Goal: Answer question/provide support

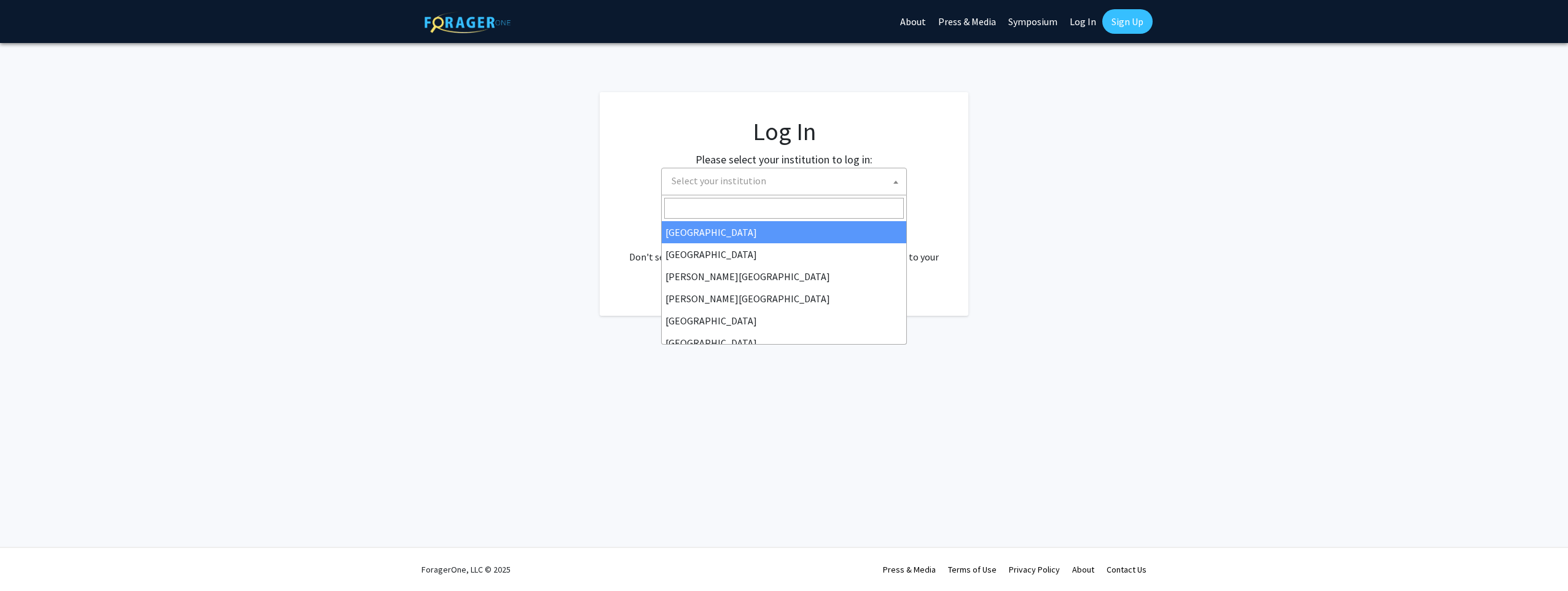
click at [894, 178] on span at bounding box center [896, 181] width 12 height 27
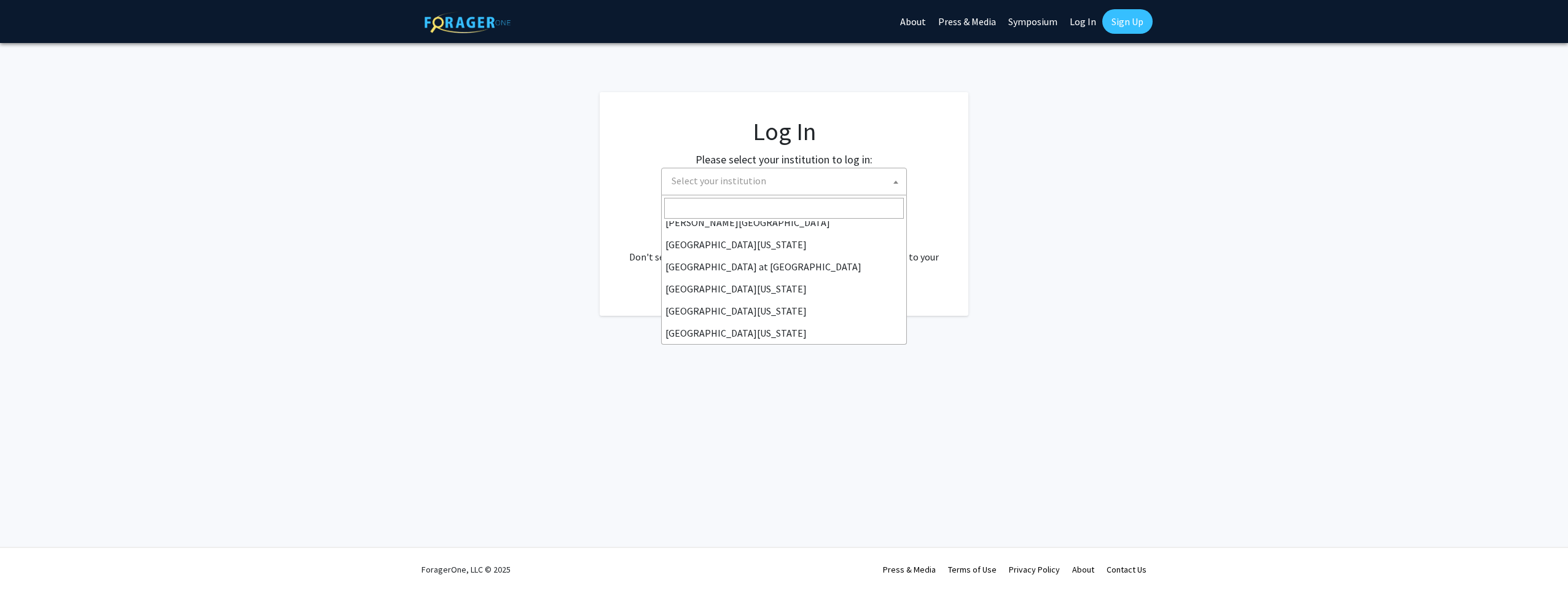
scroll to position [430, 0]
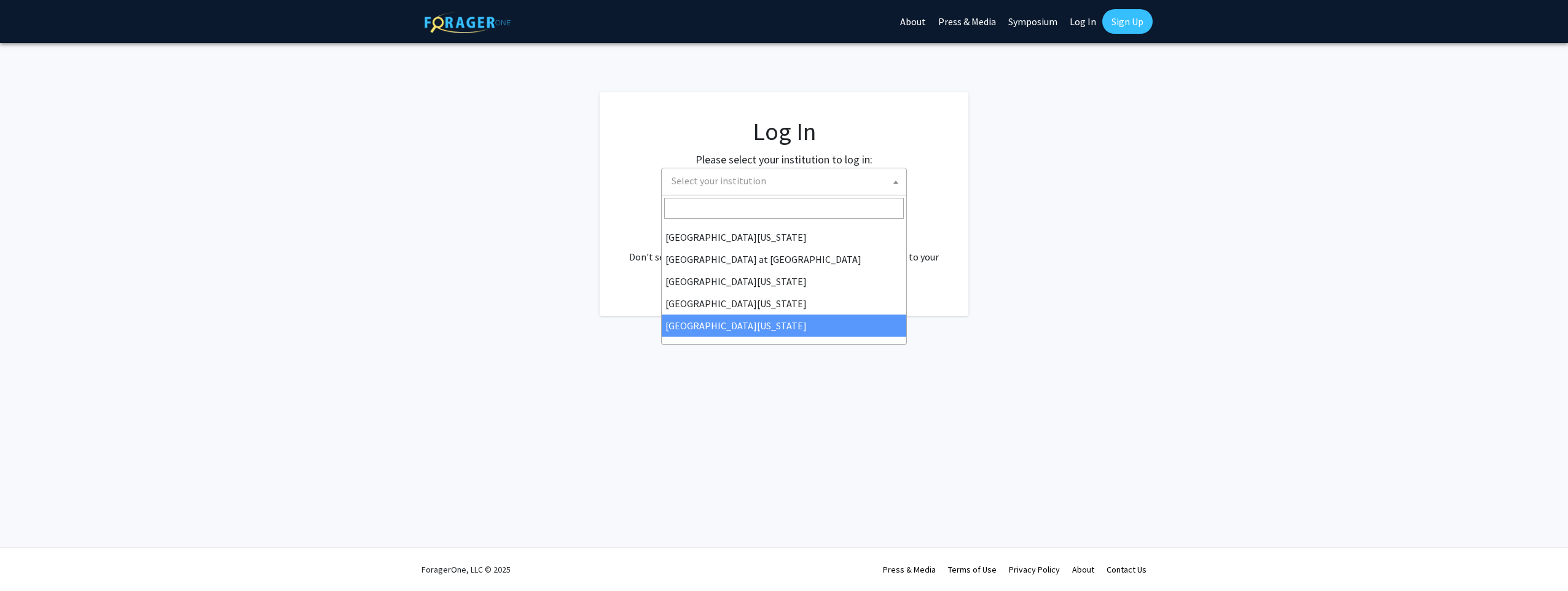
select select "33"
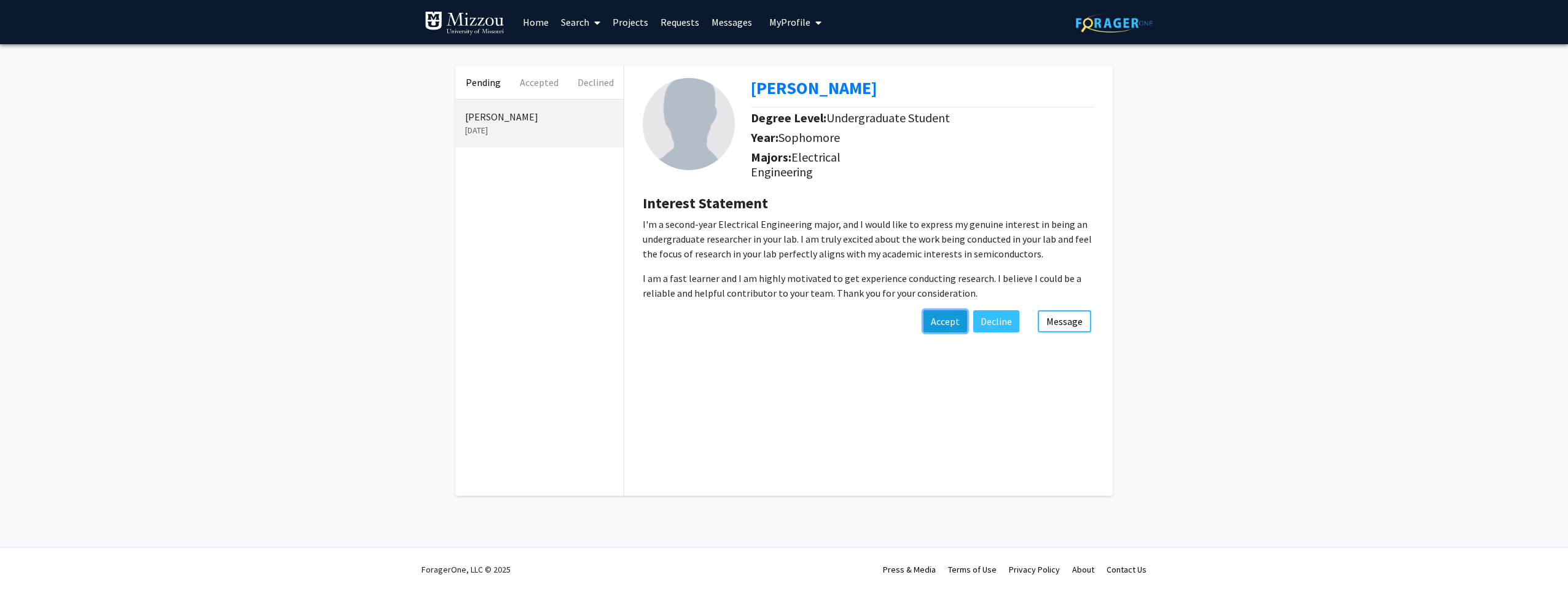
click at [939, 323] on button "Accept" at bounding box center [945, 321] width 44 height 22
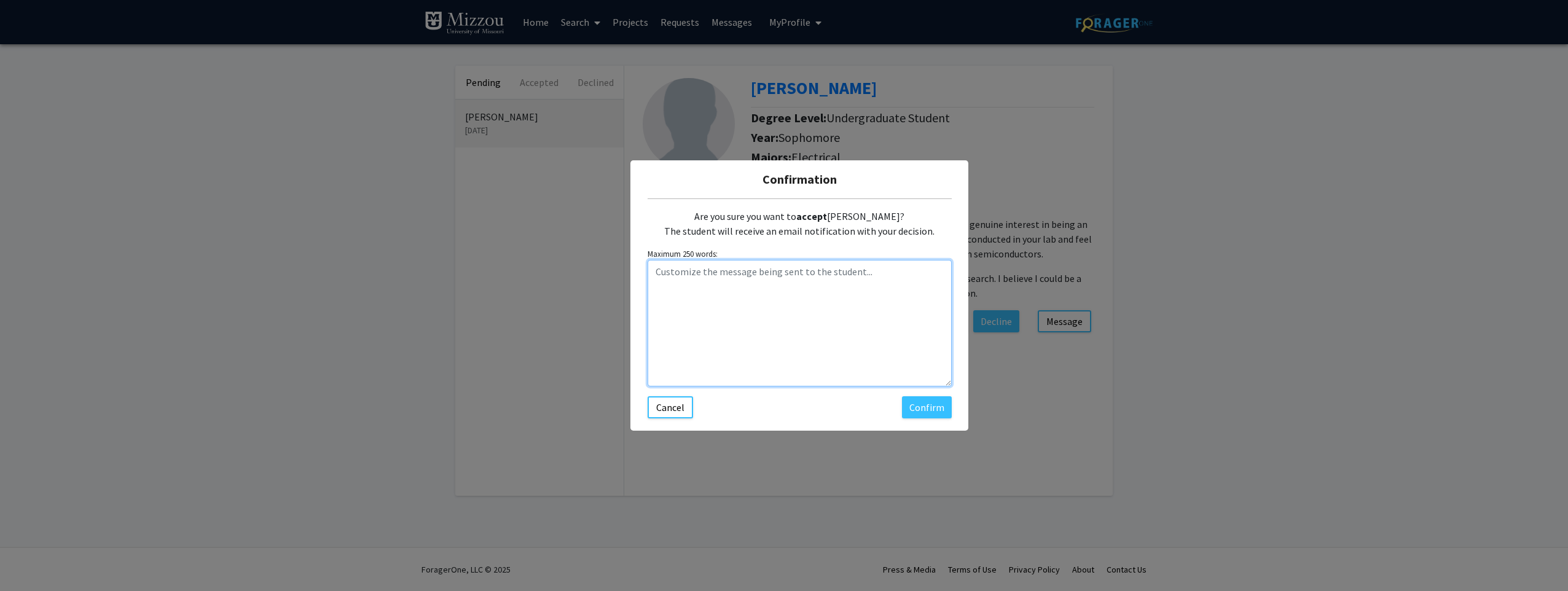
click at [738, 271] on textarea "Customize the message being sent to the student..." at bounding box center [799, 323] width 304 height 127
click at [915, 411] on button "Confirm" at bounding box center [927, 407] width 50 height 22
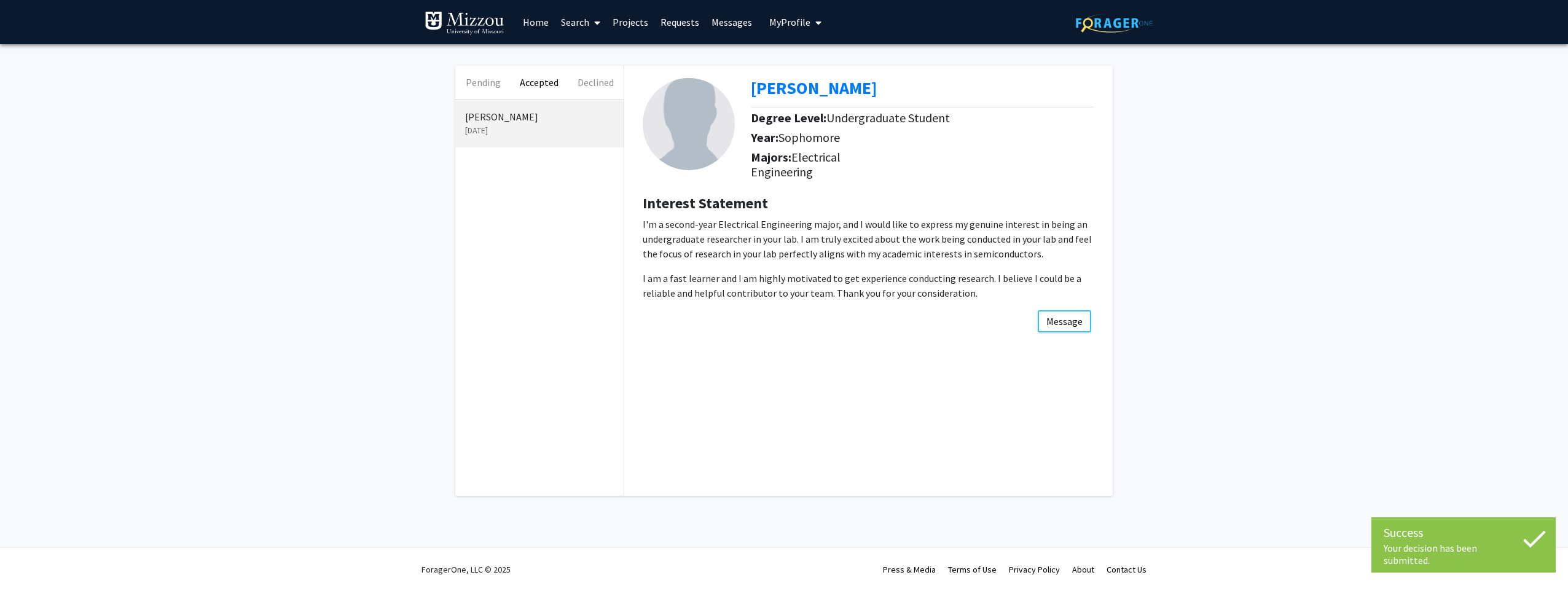
click at [1173, 267] on div "Pending Accepted Declined Gavin Runge Aug 22, 2025 Gavin Runge Degree Level: Un…" at bounding box center [784, 283] width 1568 height 479
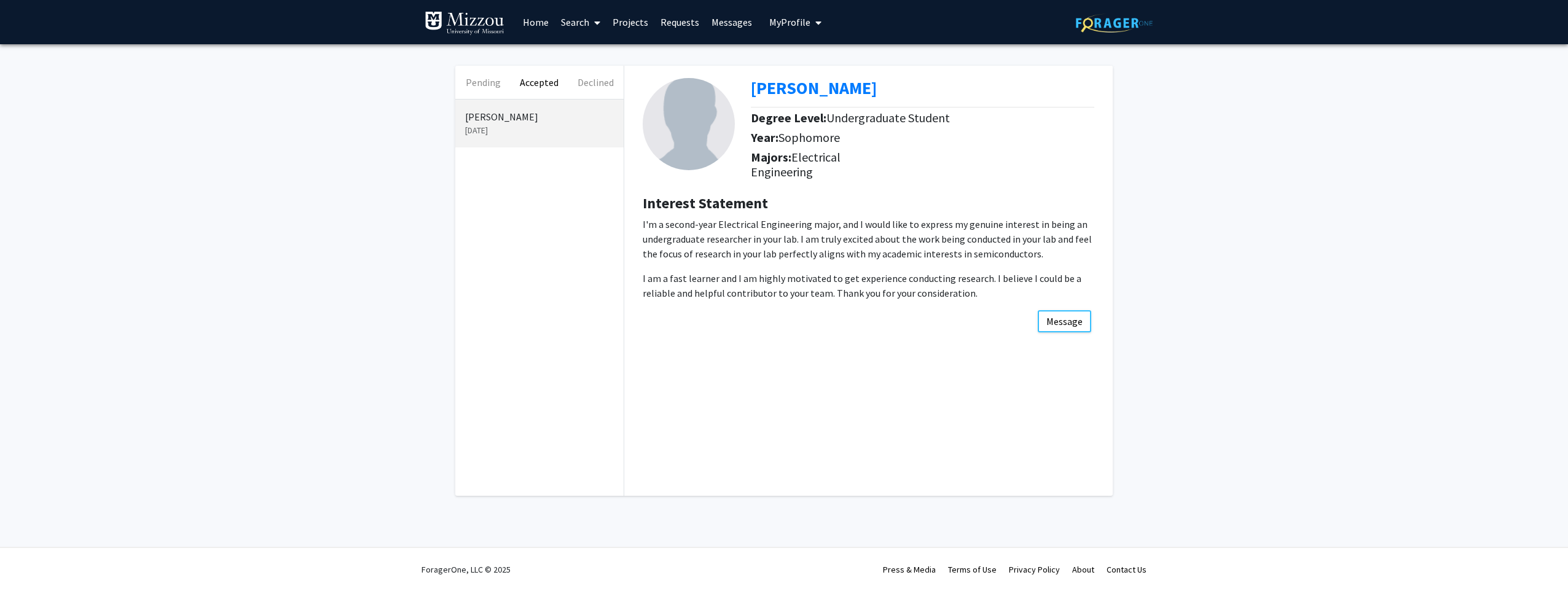
click at [533, 80] on button "Accepted" at bounding box center [539, 82] width 56 height 33
click at [1163, 163] on div "Pending Accepted Declined Gavin Runge Aug 22, 2025 Gavin Runge Degree Level: Un…" at bounding box center [784, 283] width 1568 height 479
